Goal: Transaction & Acquisition: Purchase product/service

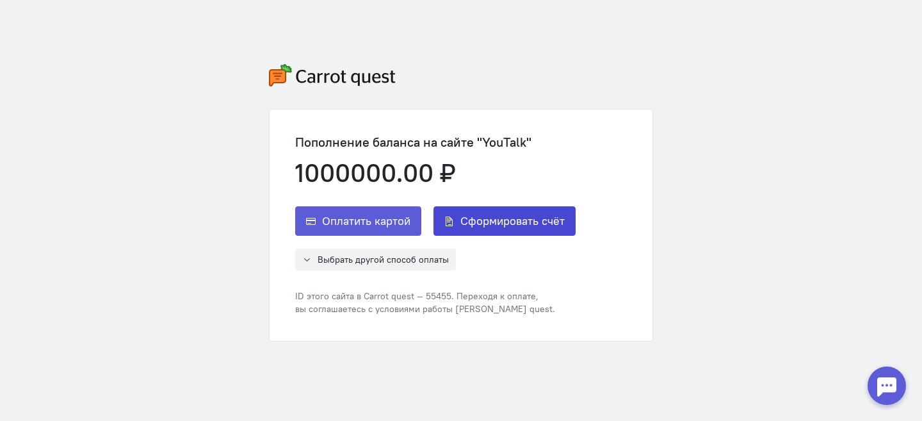
click at [526, 225] on span "Сформировать счёт" at bounding box center [512, 220] width 104 height 15
click at [527, 223] on span "Сформировать счёт" at bounding box center [512, 220] width 104 height 15
